Goal: Information Seeking & Learning: Learn about a topic

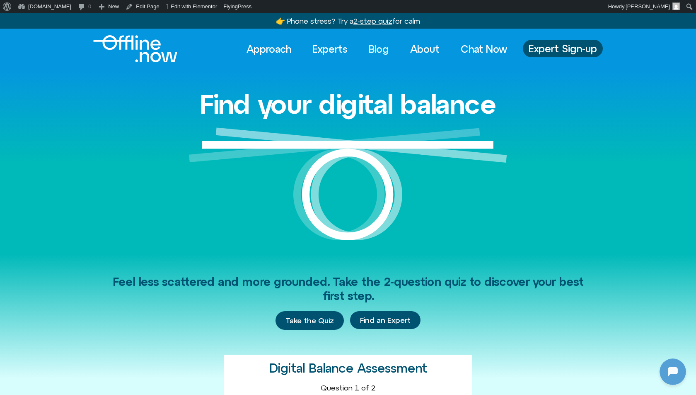
click at [364, 48] on link "Blog" at bounding box center [379, 49] width 35 height 18
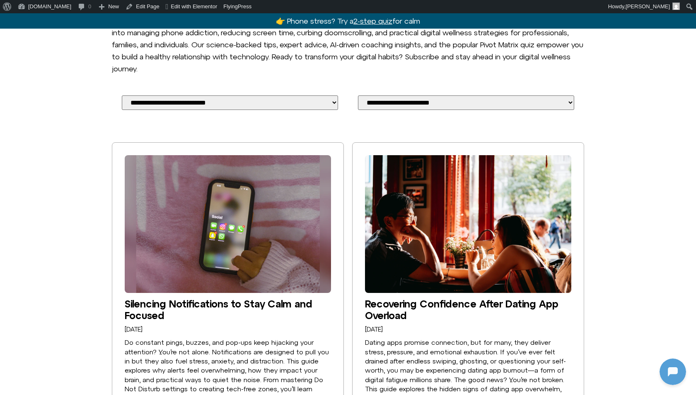
scroll to position [151, 0]
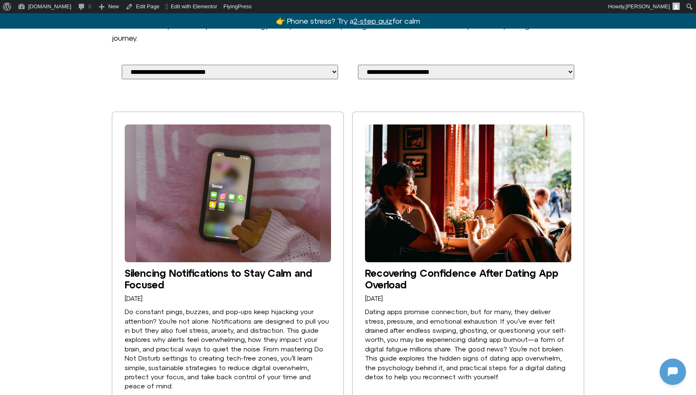
click at [271, 202] on img at bounding box center [228, 193] width 206 height 138
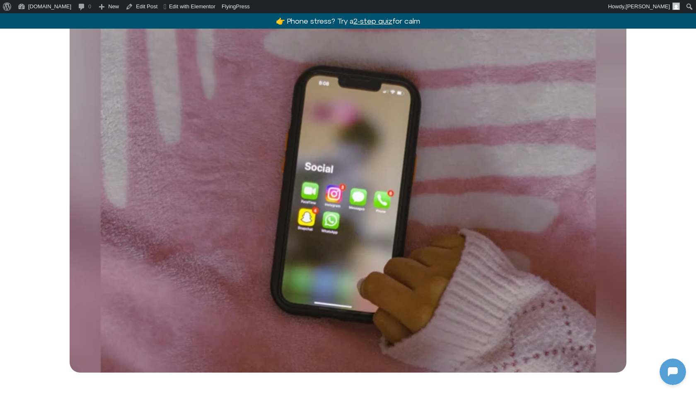
scroll to position [332, 0]
